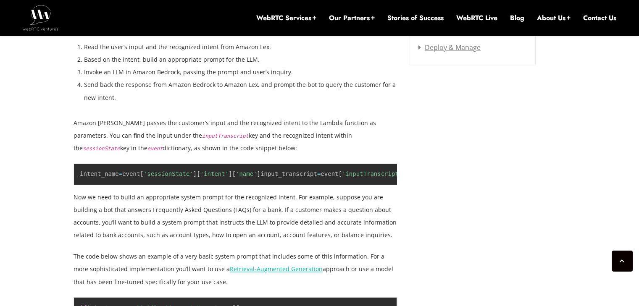
scroll to position [1260, 0]
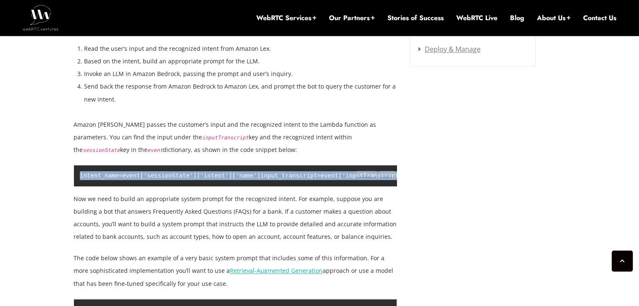
drag, startPoint x: 222, startPoint y: 163, endPoint x: 77, endPoint y: 152, distance: 145.5
click at [77, 165] on pre "intent_name = event [ 'sessionState' ] [ 'intent' ] [ 'name' ] input_transcript…" at bounding box center [236, 175] width 324 height 21
copy code "intent_name = event [ 'sessionState' ] [ 'intent' ] [ 'name' ] input_transcript…"
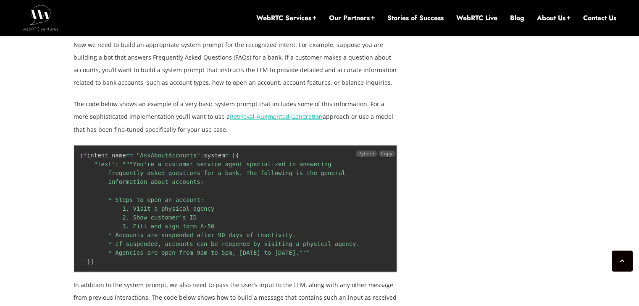
scroll to position [1428, 0]
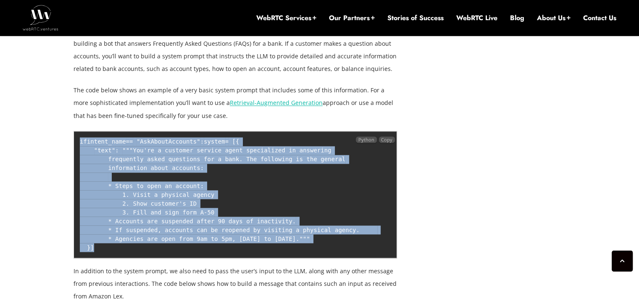
drag, startPoint x: 103, startPoint y: 239, endPoint x: 79, endPoint y: 124, distance: 118.2
click at [79, 131] on pre "if intent_name == "AskAboutAccounts" : system = [ { "text" : """You're a custom…" at bounding box center [236, 194] width 324 height 127
copy code "if intent_name == "AskAboutAccounts" : system = [ { "text" : """You're a custom…"
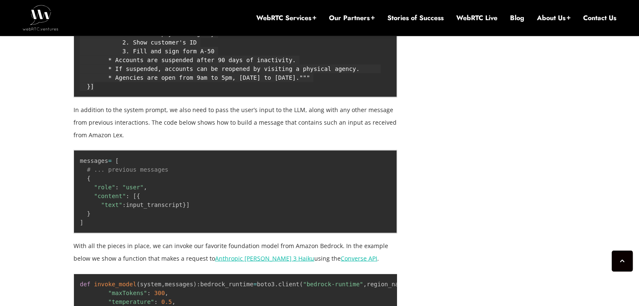
scroll to position [1596, 0]
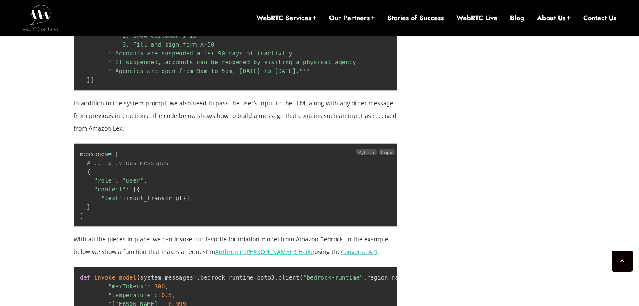
click at [386, 149] on div "Copy" at bounding box center [387, 151] width 16 height 13
click at [387, 149] on span "Copy" at bounding box center [386, 152] width 11 height 6
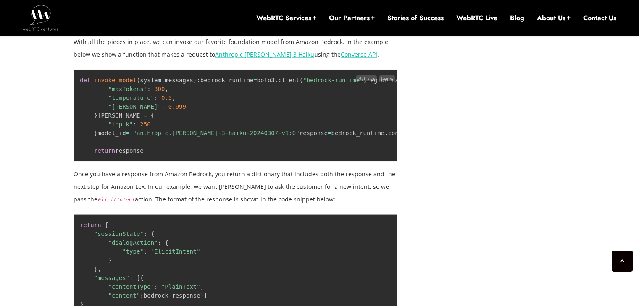
scroll to position [1764, 0]
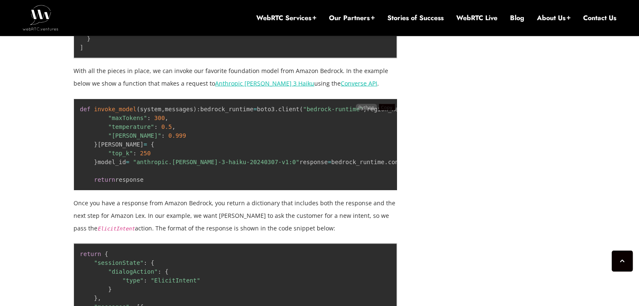
click at [384, 111] on span "Copy" at bounding box center [386, 107] width 11 height 6
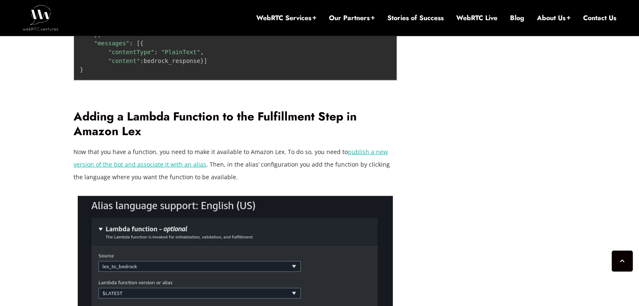
scroll to position [2016, 0]
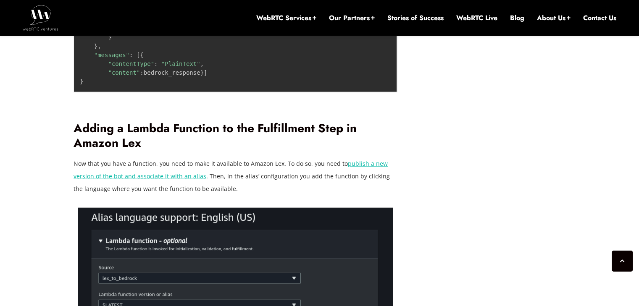
click at [388, 3] on span "Copy" at bounding box center [386, 0] width 11 height 6
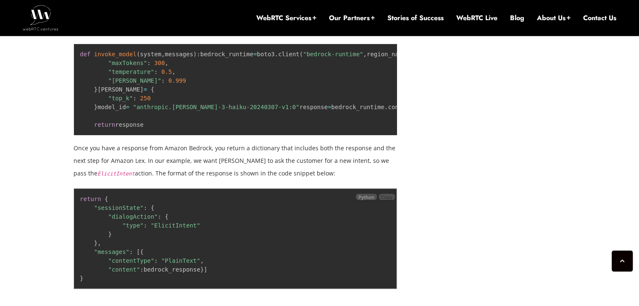
scroll to position [1806, 0]
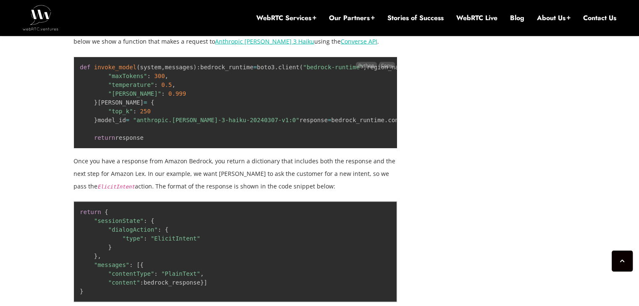
click at [259, 140] on pre "def invoke_model ( system , messages ) : bedrock_runtime = boto3 . client ( "be…" at bounding box center [236, 103] width 324 height 92
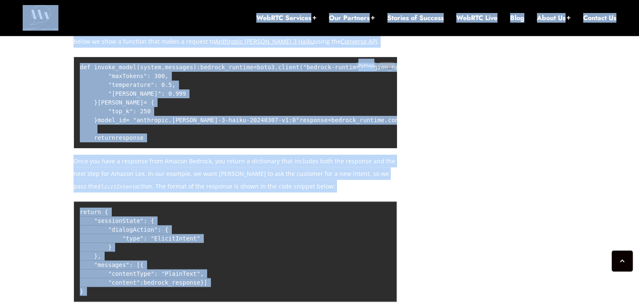
click at [259, 140] on pre "def invoke_model ( system , messages ) : bedrock_runtime = boto3 . client ( "be…" at bounding box center [236, 103] width 324 height 92
